Goal: Navigation & Orientation: Find specific page/section

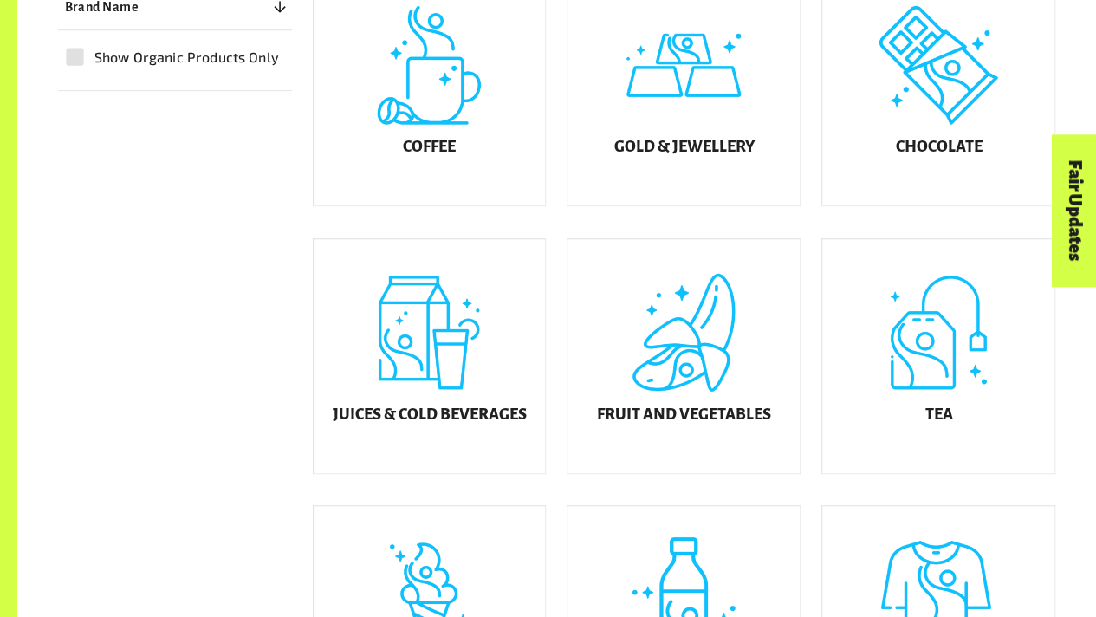
scroll to position [532, 0]
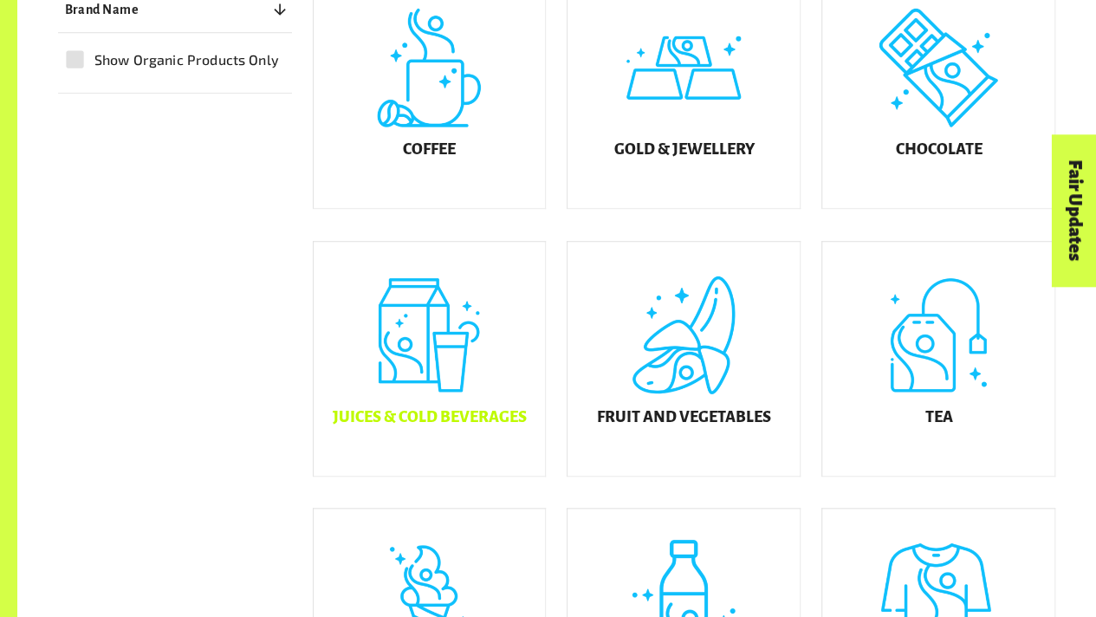
click at [486, 391] on div "Juices & Cold Beverages" at bounding box center [430, 359] width 232 height 234
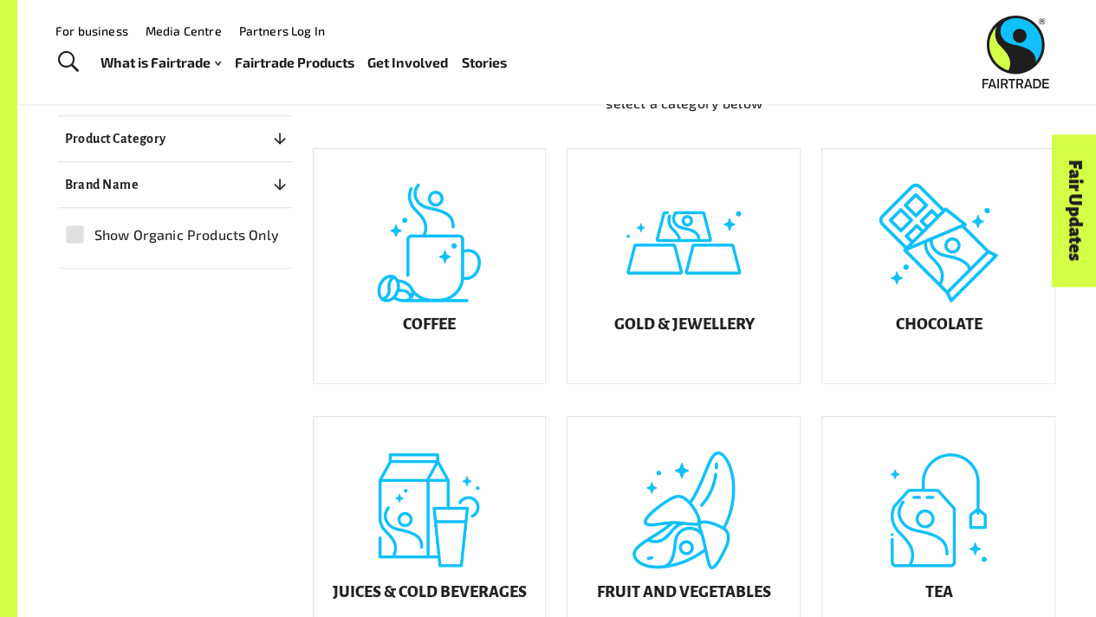
scroll to position [363, 0]
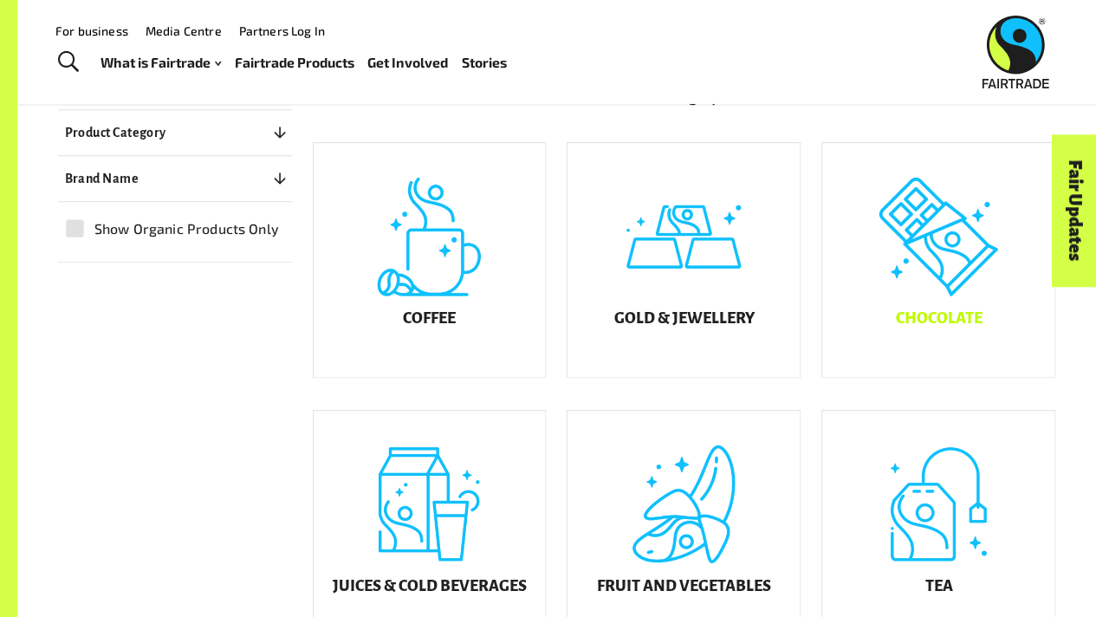
click at [883, 324] on div "Chocolate" at bounding box center [938, 260] width 232 height 234
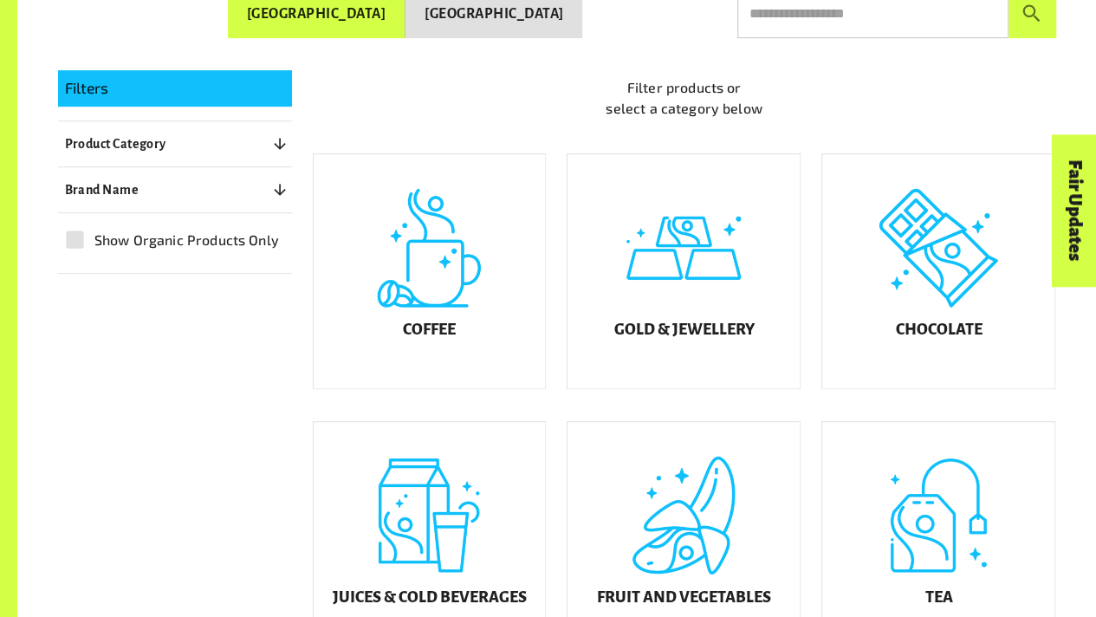
scroll to position [363, 0]
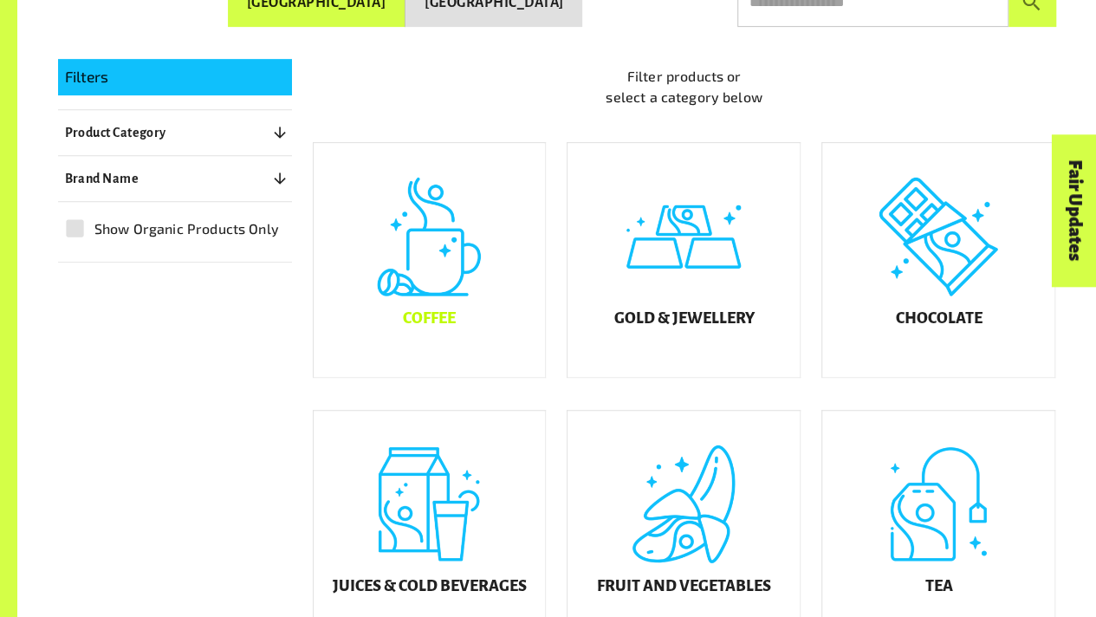
click at [481, 306] on div "Coffee" at bounding box center [430, 260] width 232 height 234
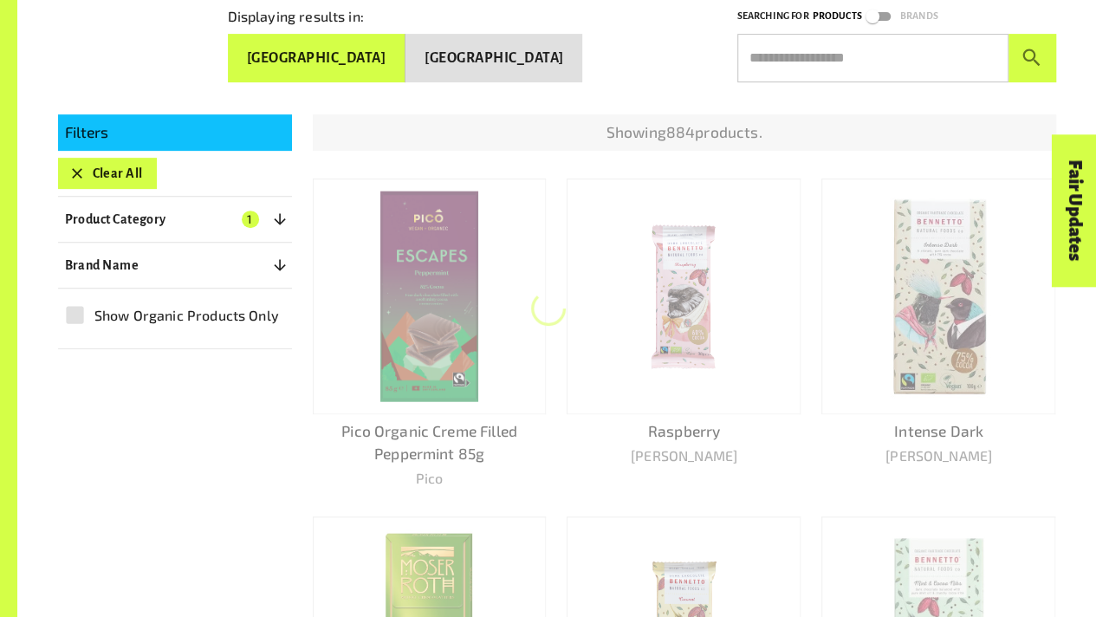
scroll to position [262, 0]
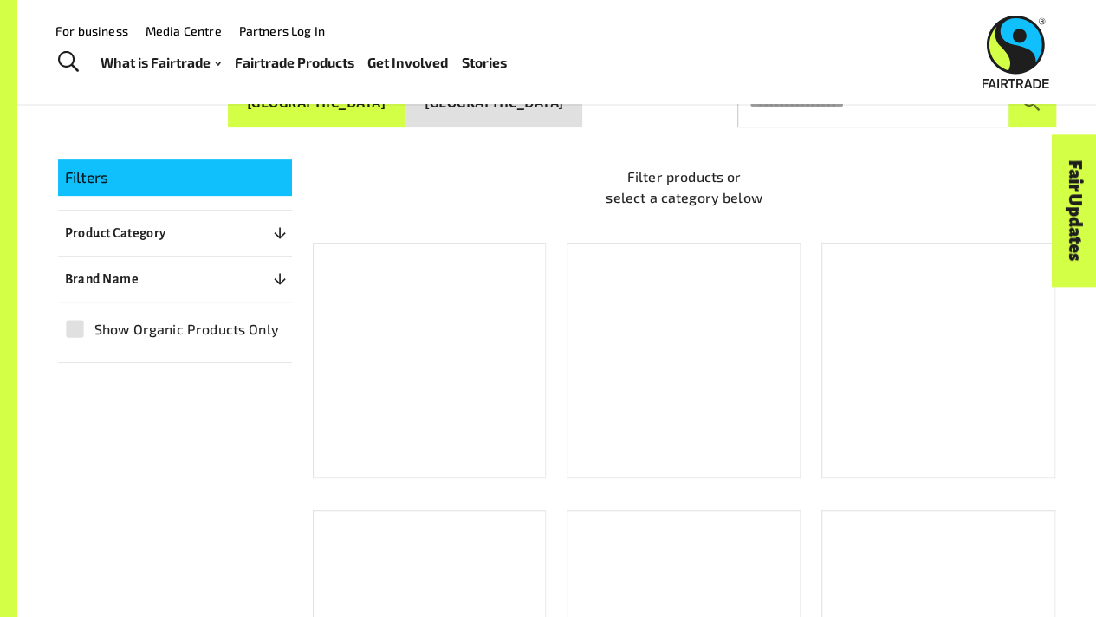
scroll to position [363, 0]
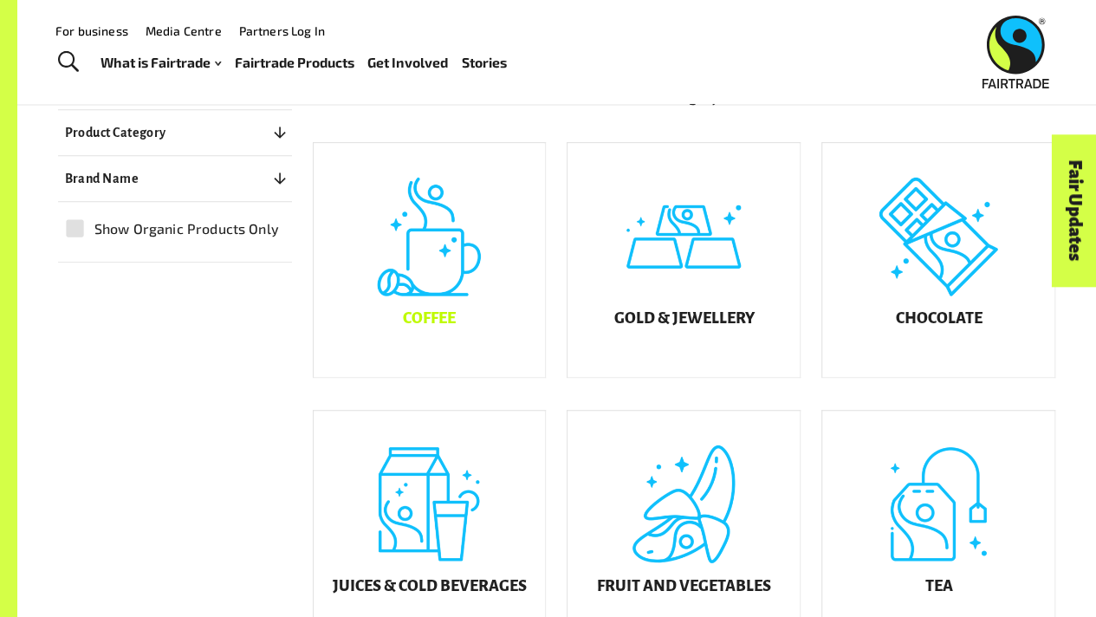
click at [414, 307] on div "Coffee" at bounding box center [430, 260] width 232 height 234
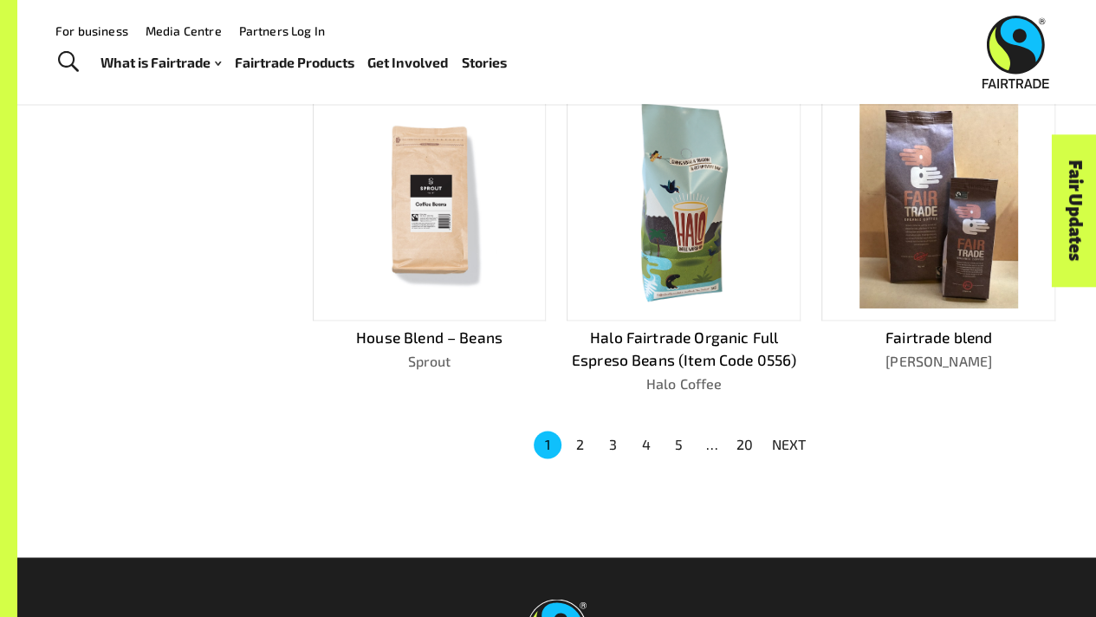
scroll to position [1046, 0]
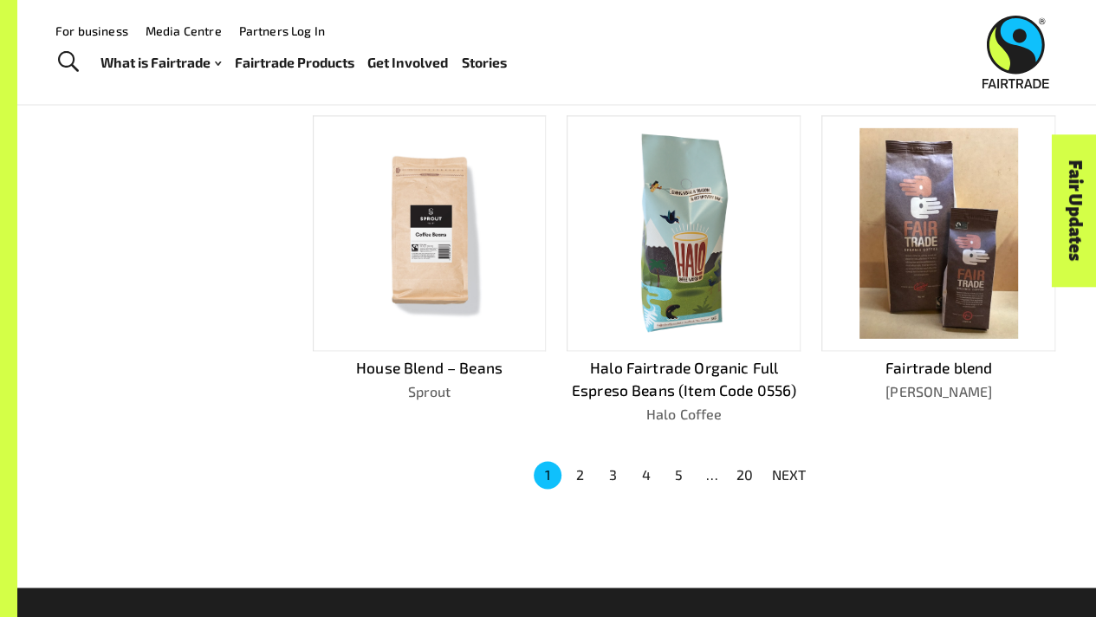
click at [788, 464] on p "NEXT" at bounding box center [789, 474] width 35 height 21
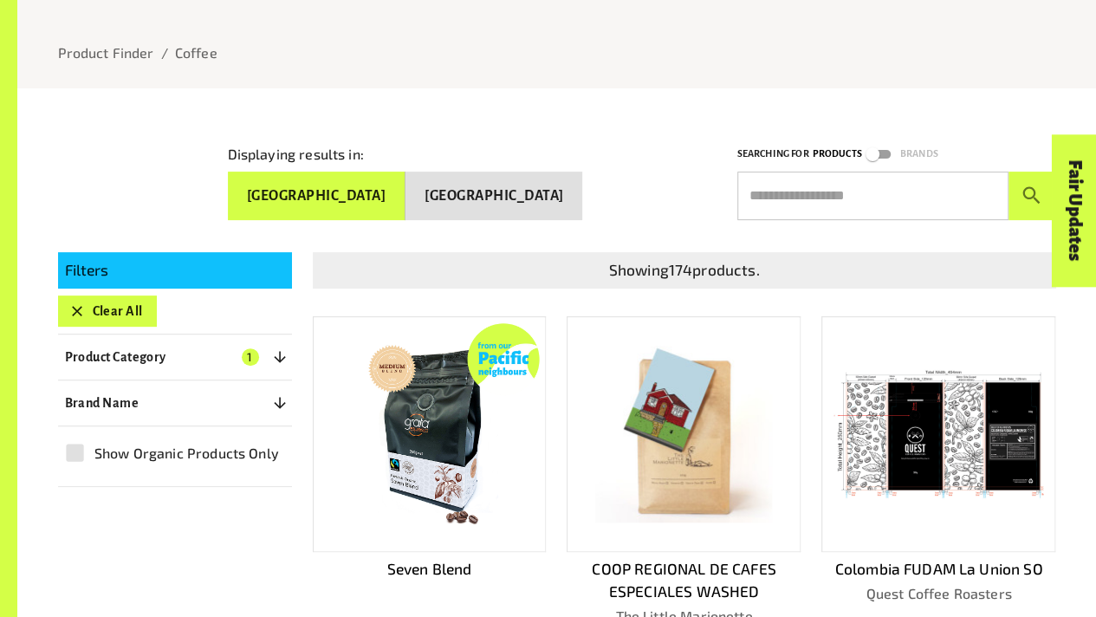
scroll to position [197, 0]
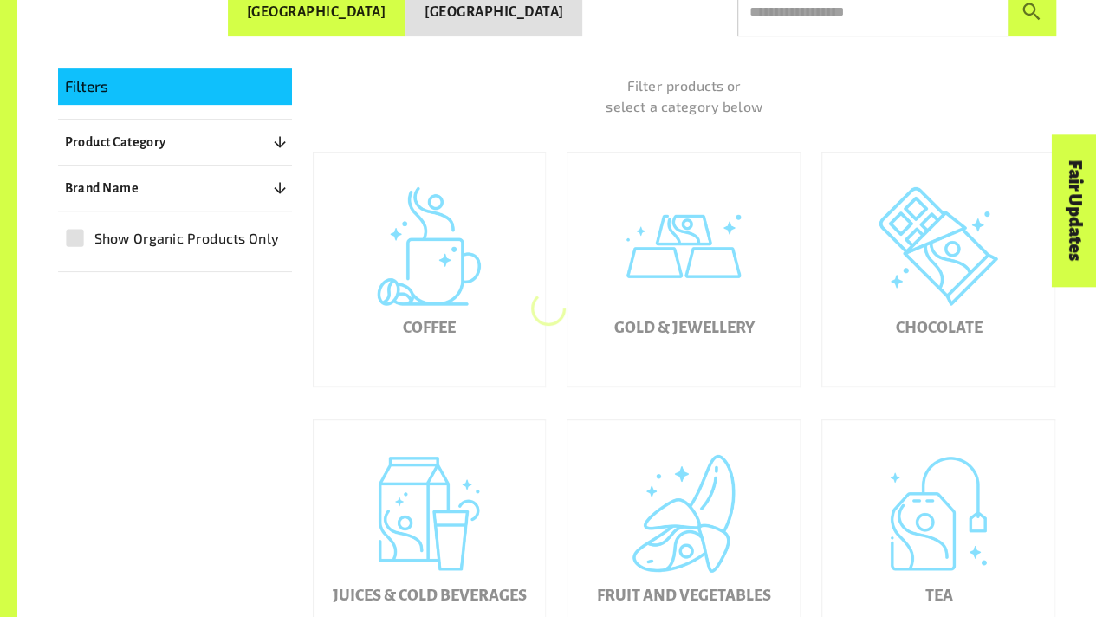
scroll to position [363, 0]
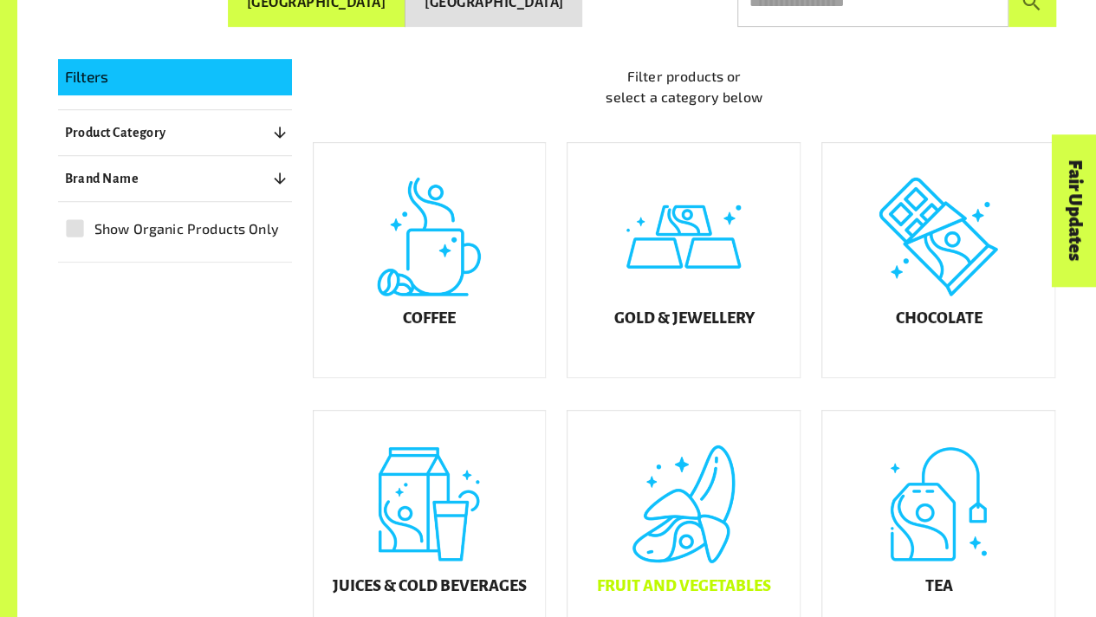
click at [708, 536] on div "Fruit and Vegetables" at bounding box center [683, 528] width 232 height 234
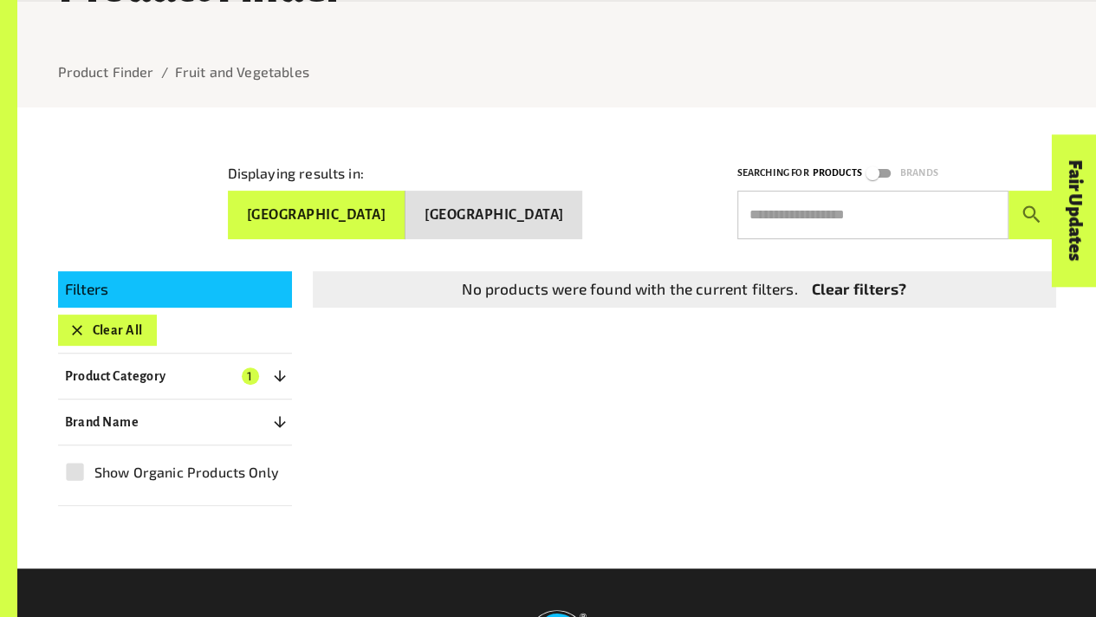
scroll to position [133, 0]
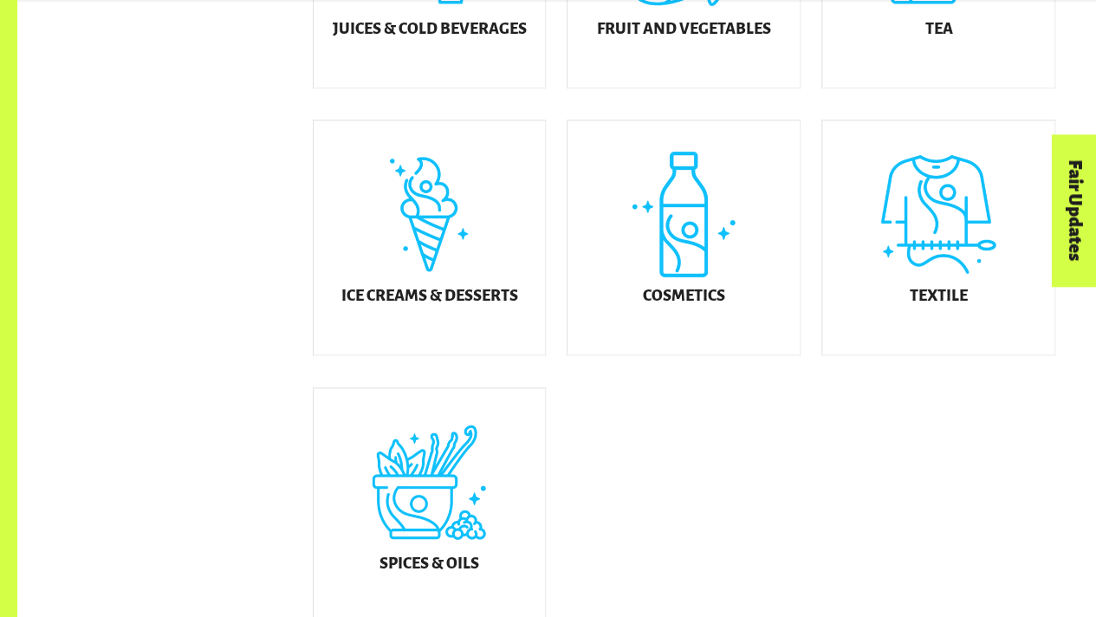
scroll to position [916, 0]
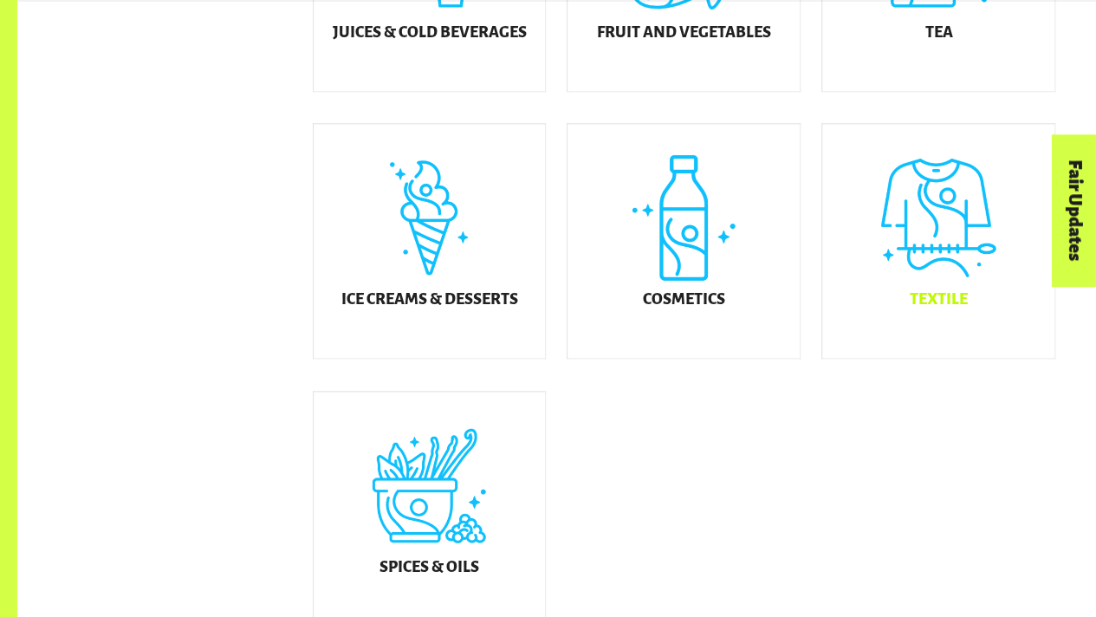
click at [933, 335] on div "Textile" at bounding box center [938, 241] width 232 height 234
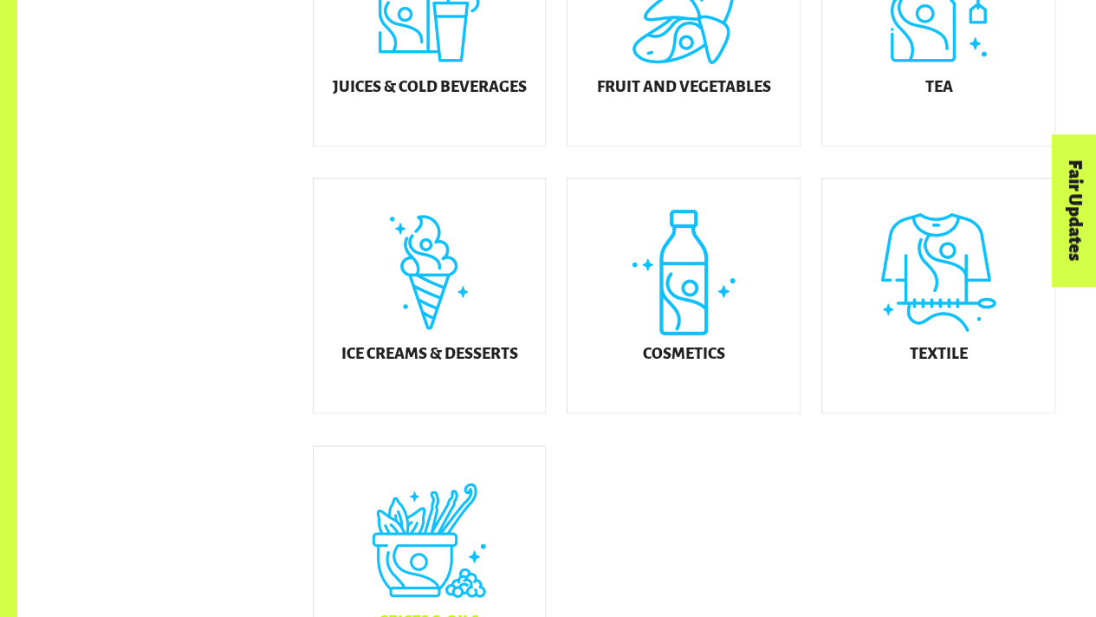
scroll to position [916, 0]
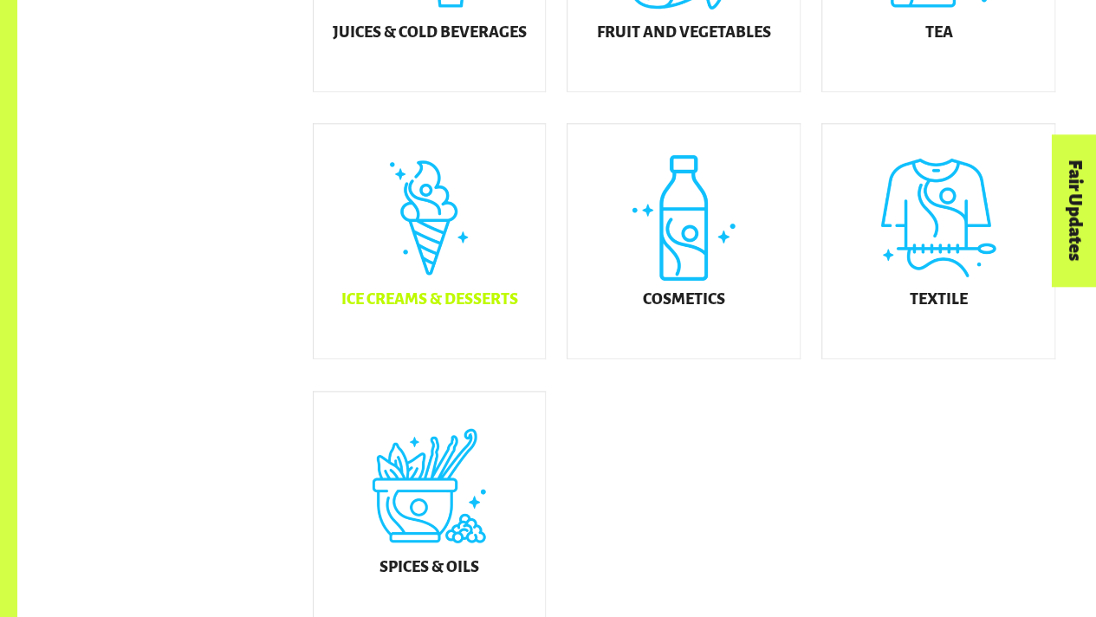
click at [462, 308] on h5 "Ice Creams & Desserts" at bounding box center [428, 299] width 177 height 17
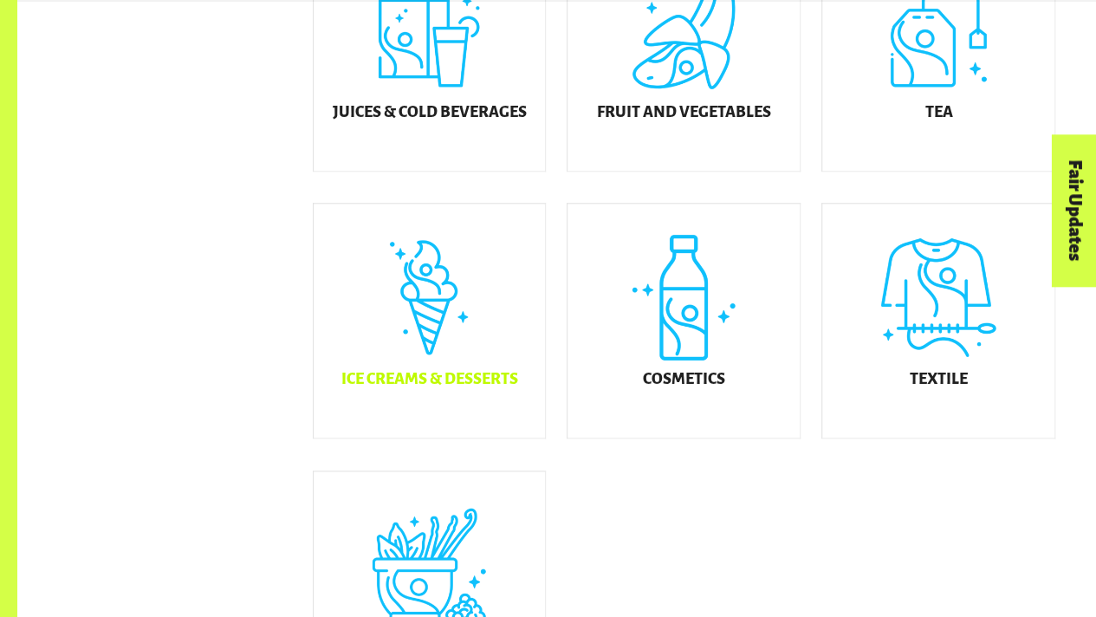
scroll to position [838, 0]
click at [946, 353] on div "Textile" at bounding box center [938, 320] width 232 height 234
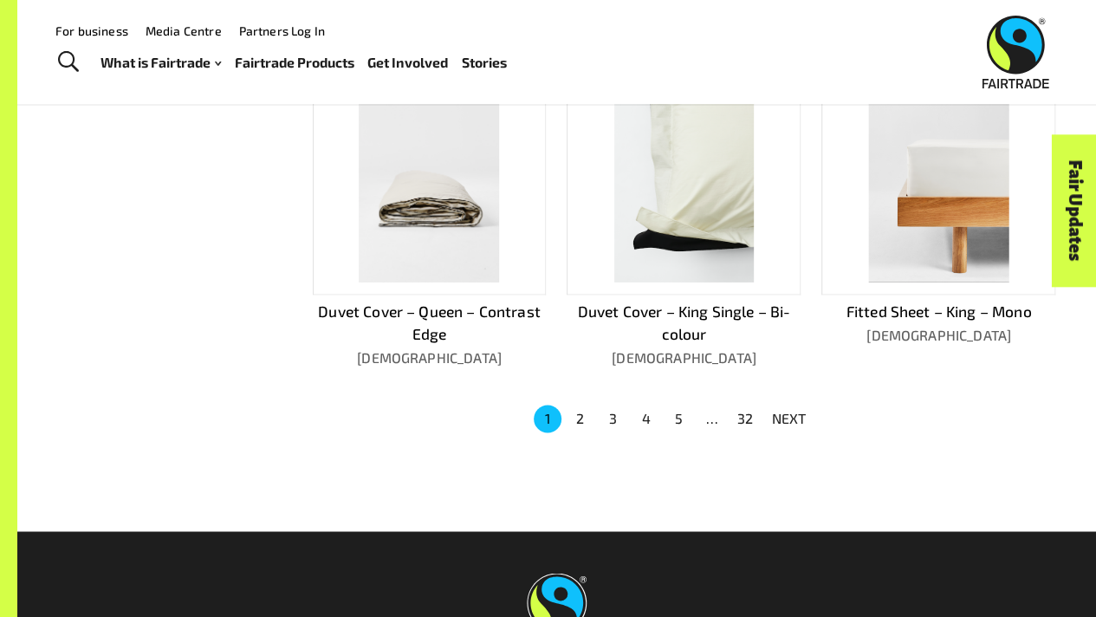
scroll to position [1085, 0]
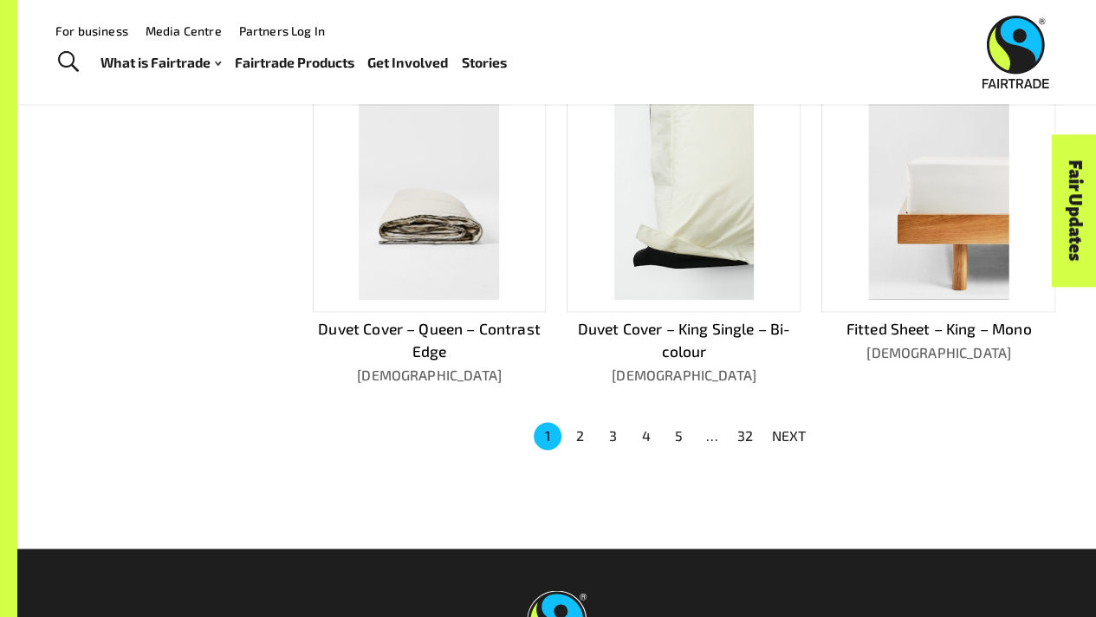
click at [586, 422] on li "2" at bounding box center [580, 436] width 33 height 28
click at [582, 422] on button "2" at bounding box center [580, 436] width 28 height 28
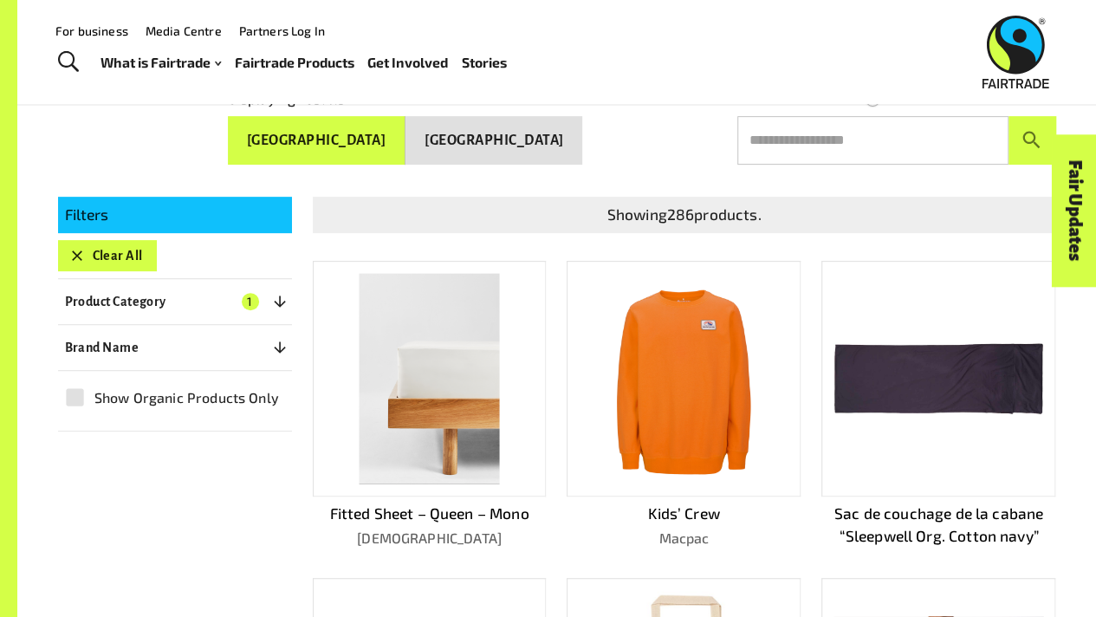
scroll to position [224, 0]
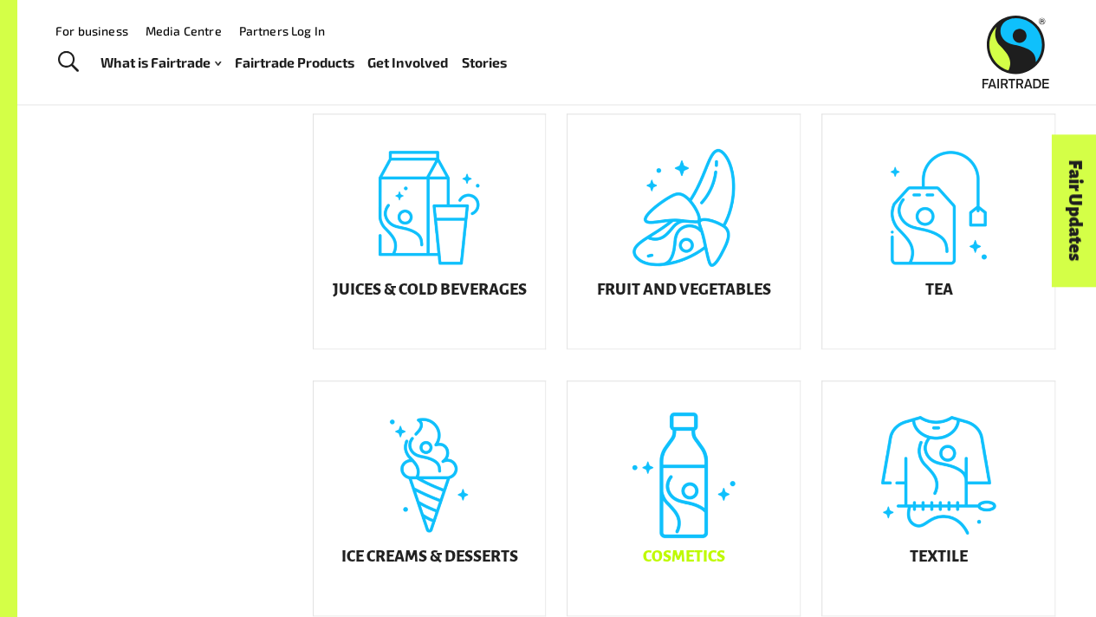
scroll to position [645, 0]
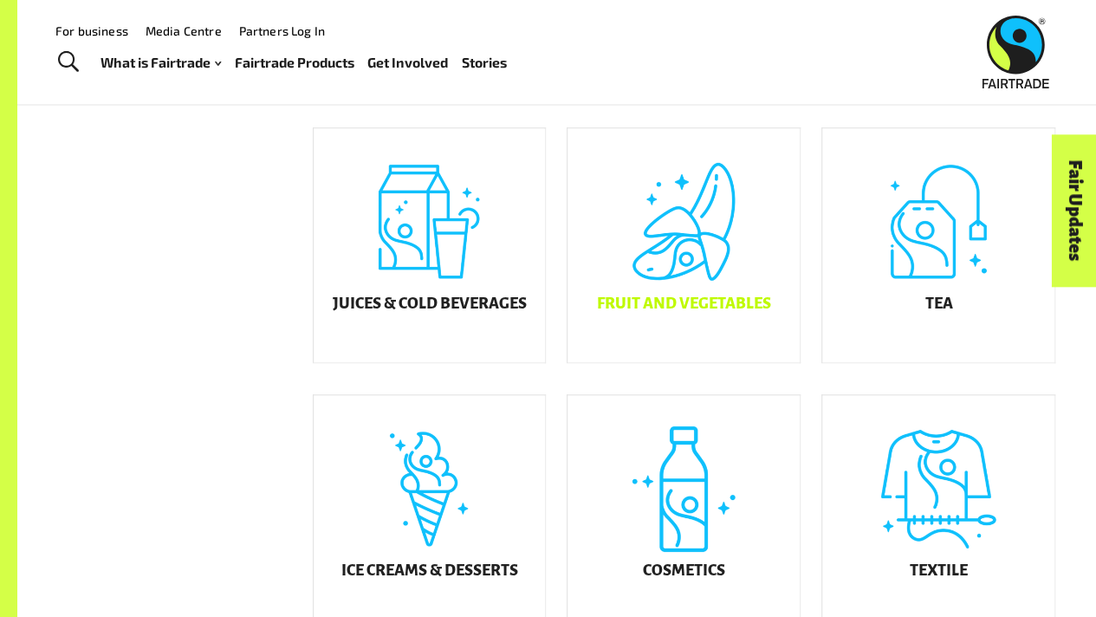
click at [710, 294] on div "Fruit and Vegetables" at bounding box center [683, 245] width 232 height 234
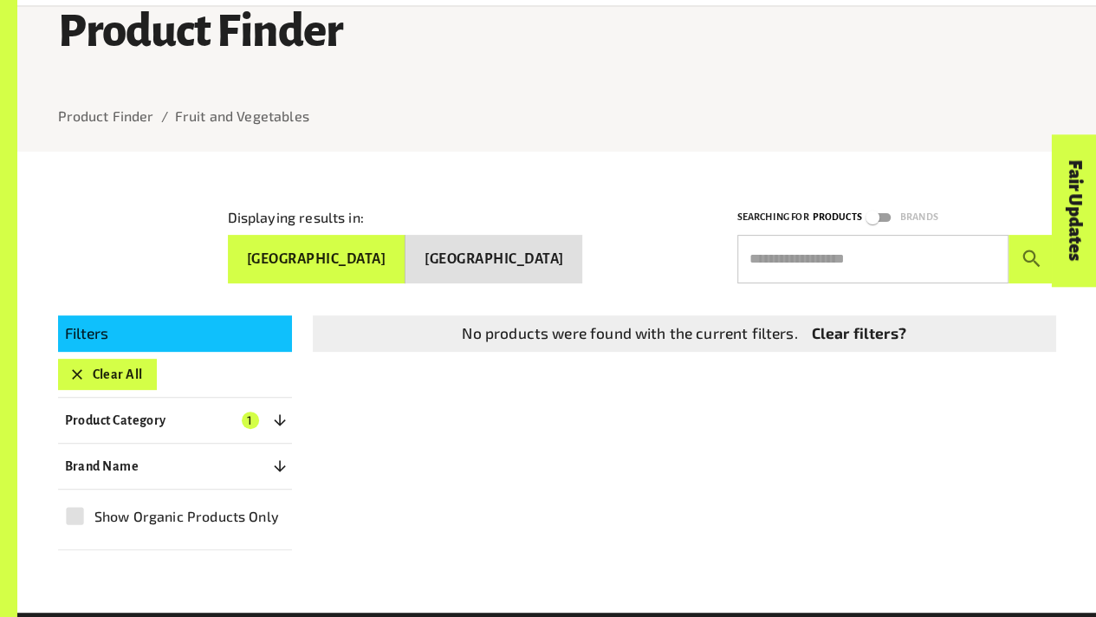
scroll to position [107, 0]
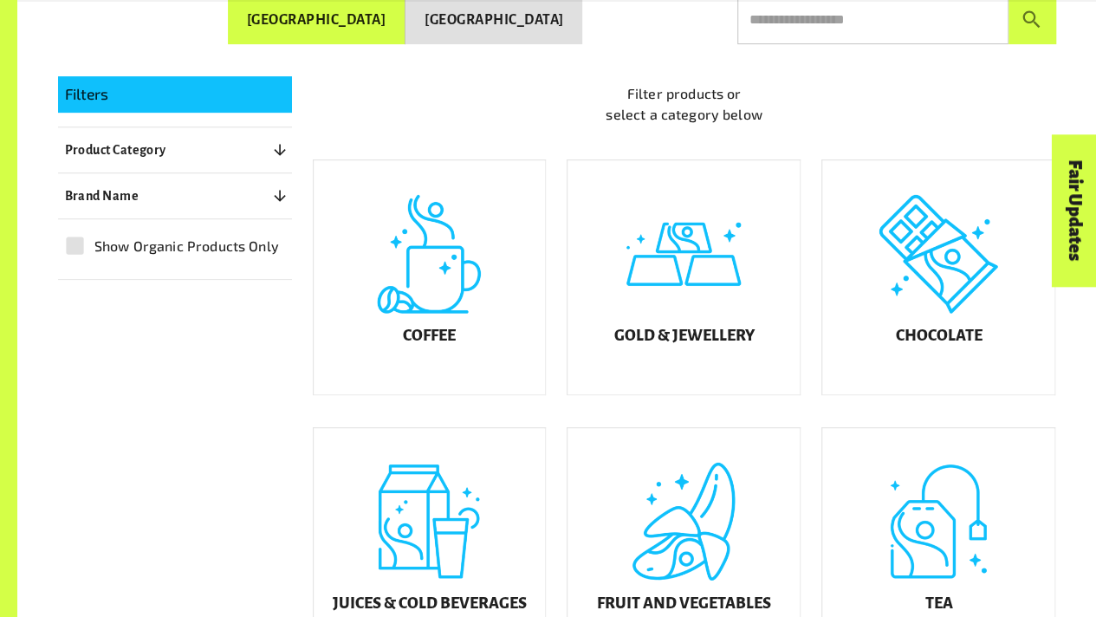
scroll to position [391, 0]
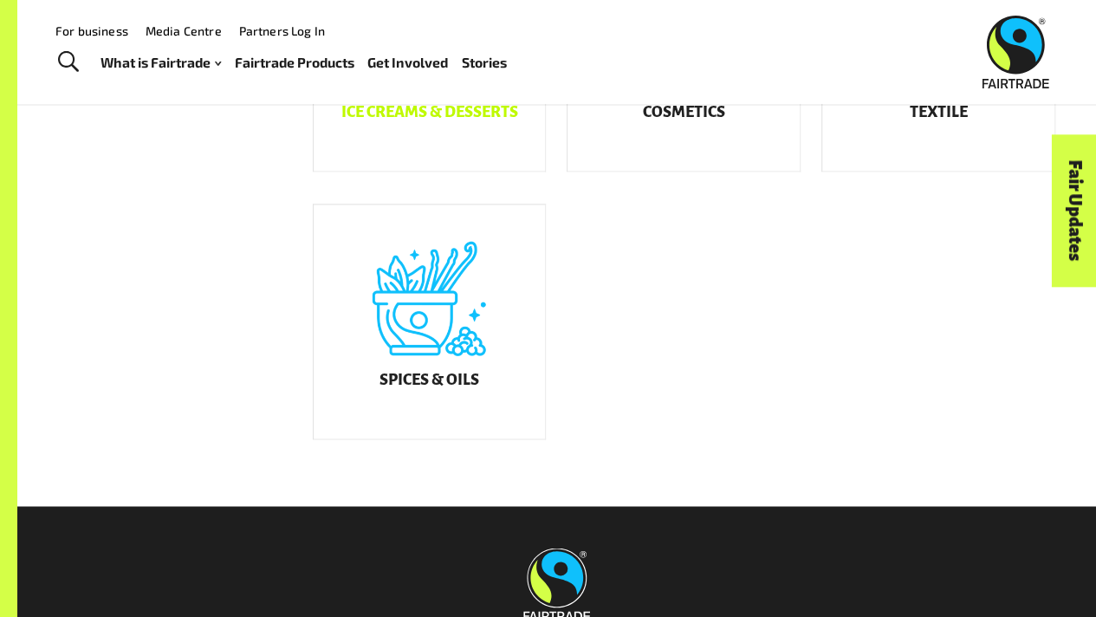
click at [469, 387] on h5 "Spices & Oils" at bounding box center [429, 380] width 100 height 17
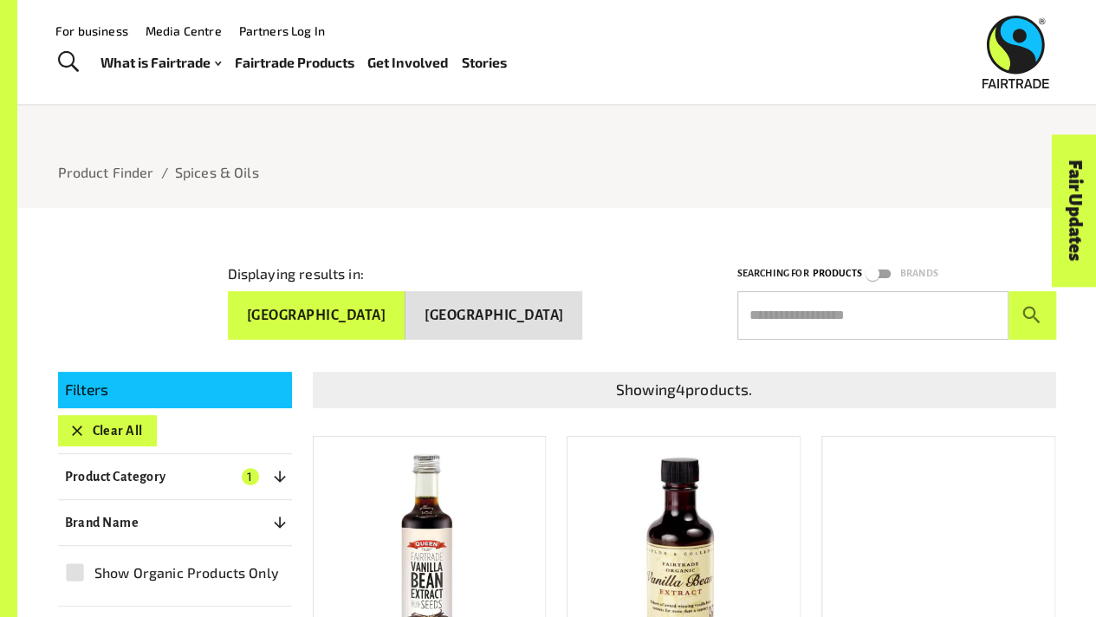
scroll to position [49, 0]
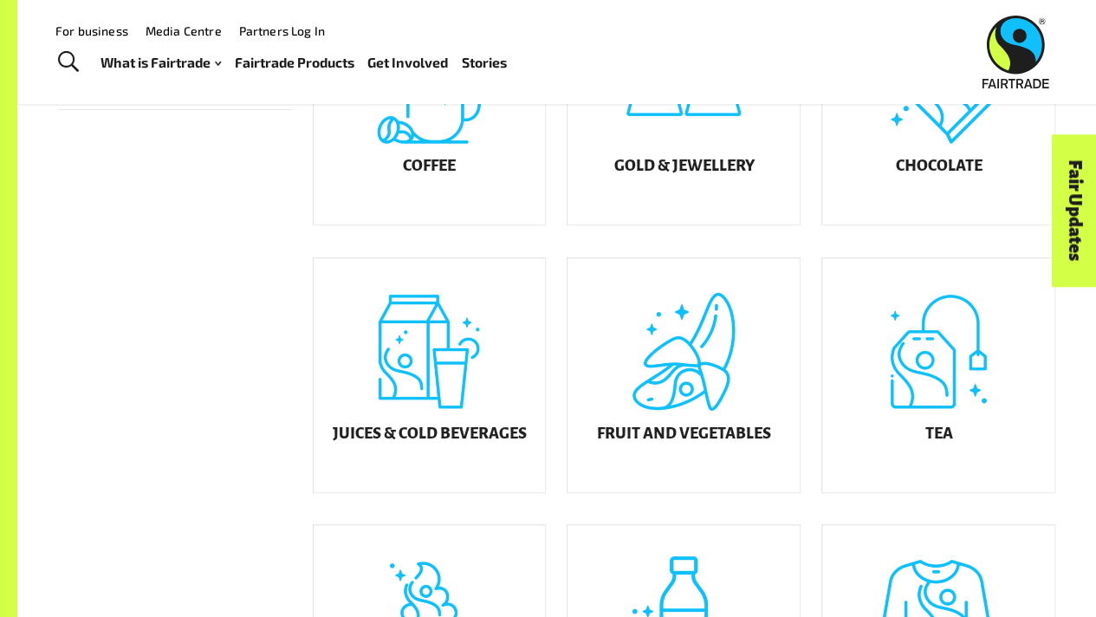
scroll to position [430, 0]
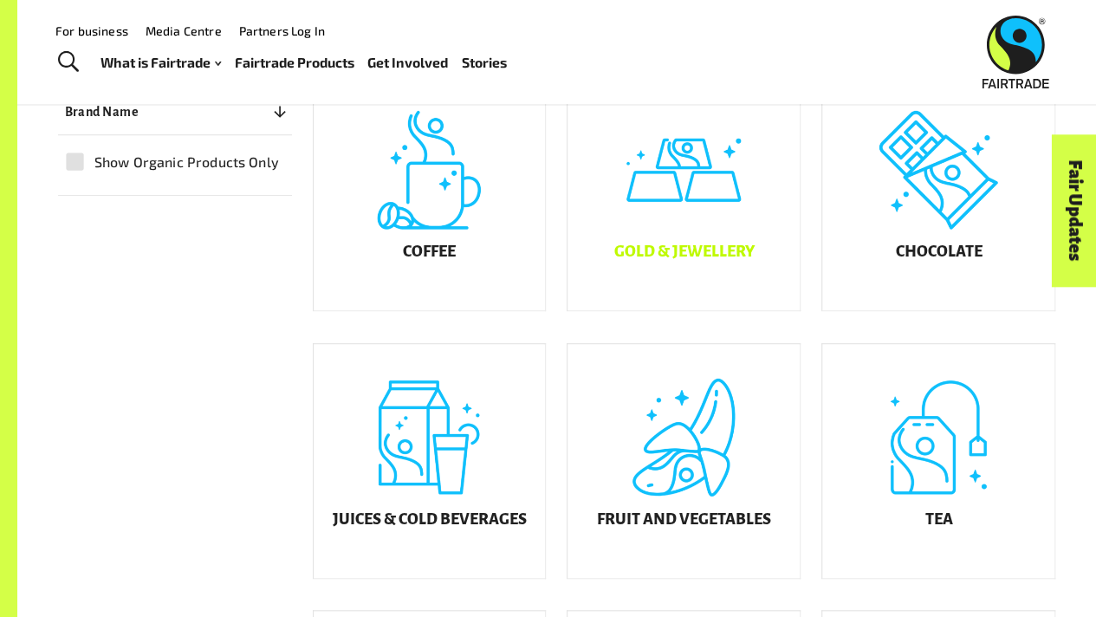
click at [773, 249] on div "Gold & Jewellery" at bounding box center [683, 193] width 232 height 234
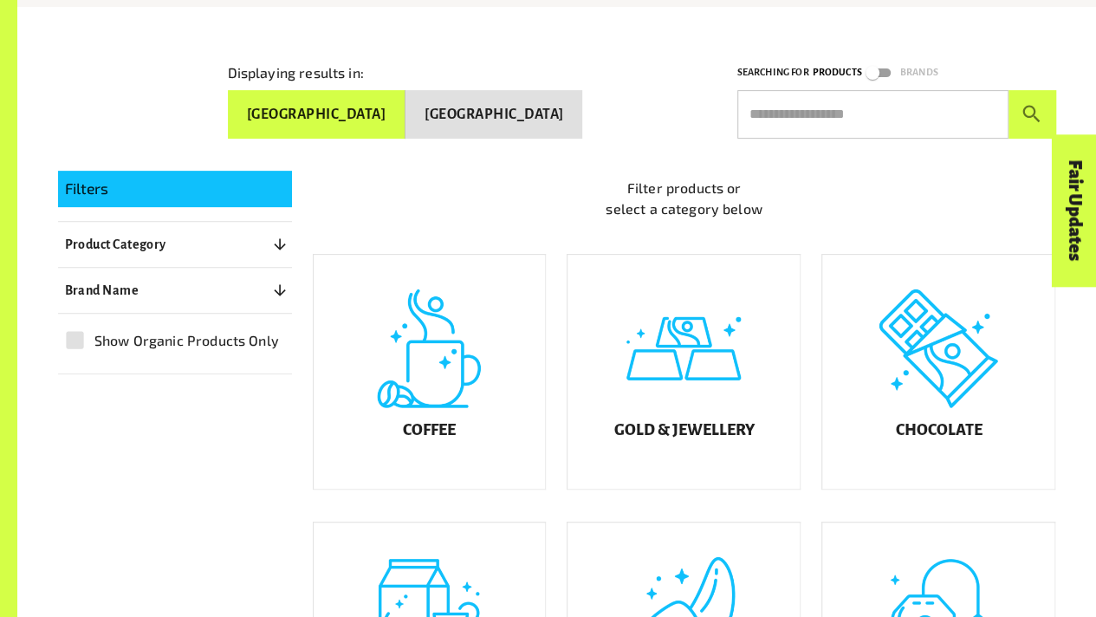
scroll to position [430, 0]
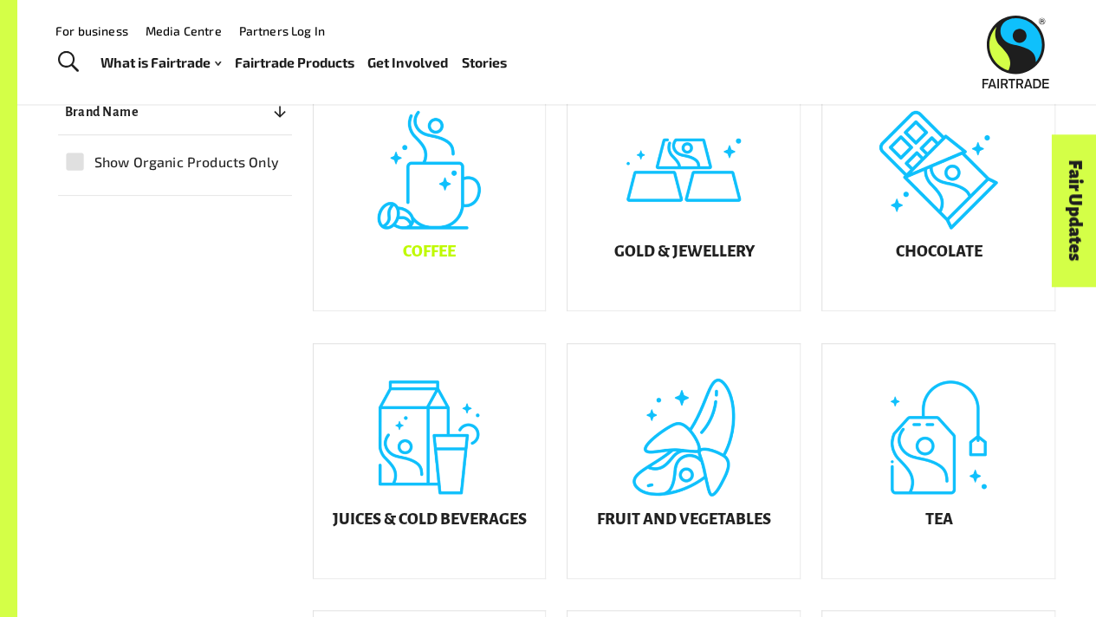
click at [450, 223] on div "Coffee" at bounding box center [430, 193] width 232 height 234
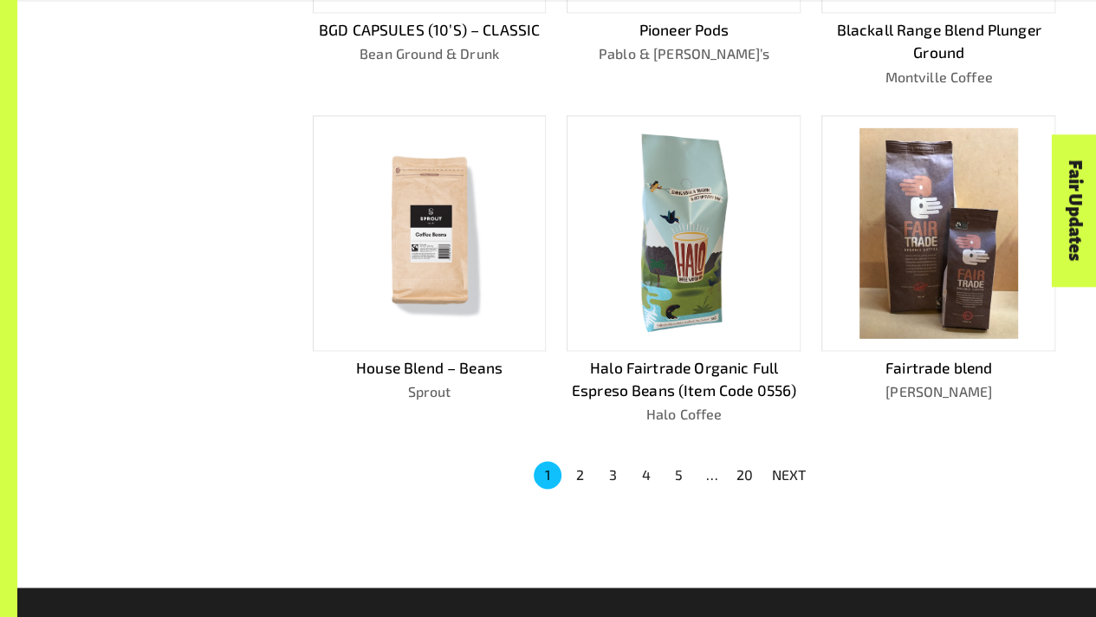
scroll to position [1052, 0]
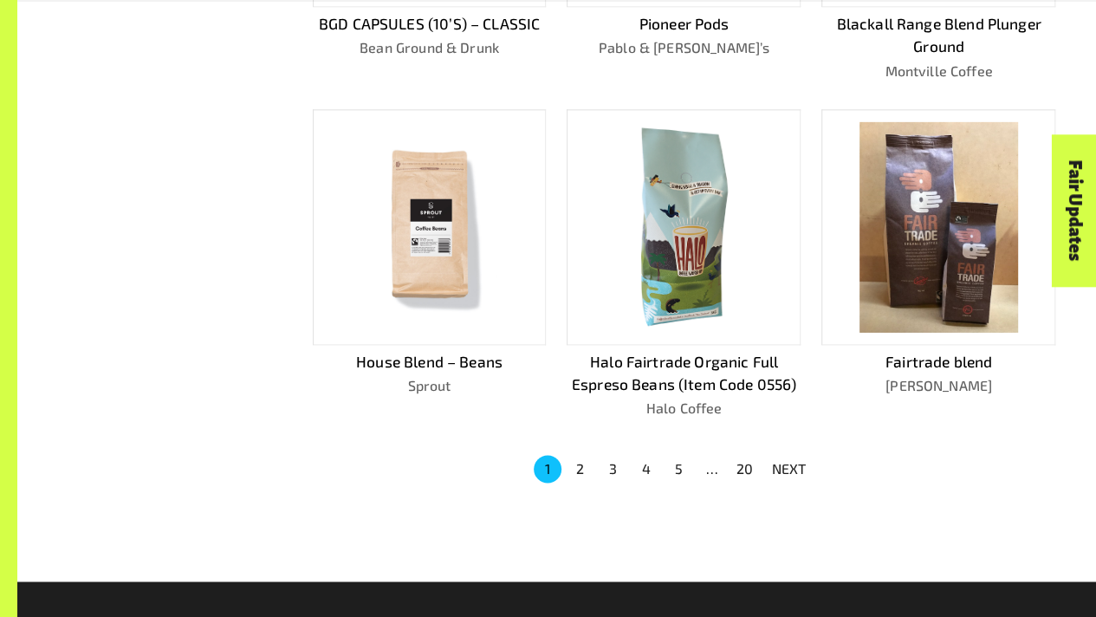
click at [906, 236] on img at bounding box center [938, 226] width 158 height 210
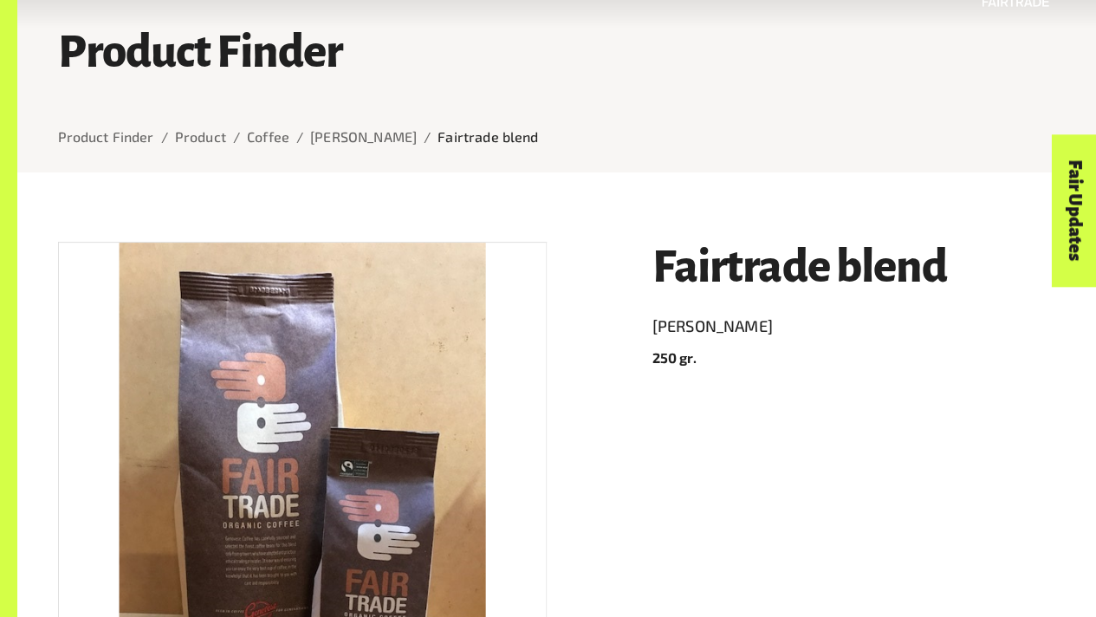
scroll to position [88, 0]
